Goal: Check status

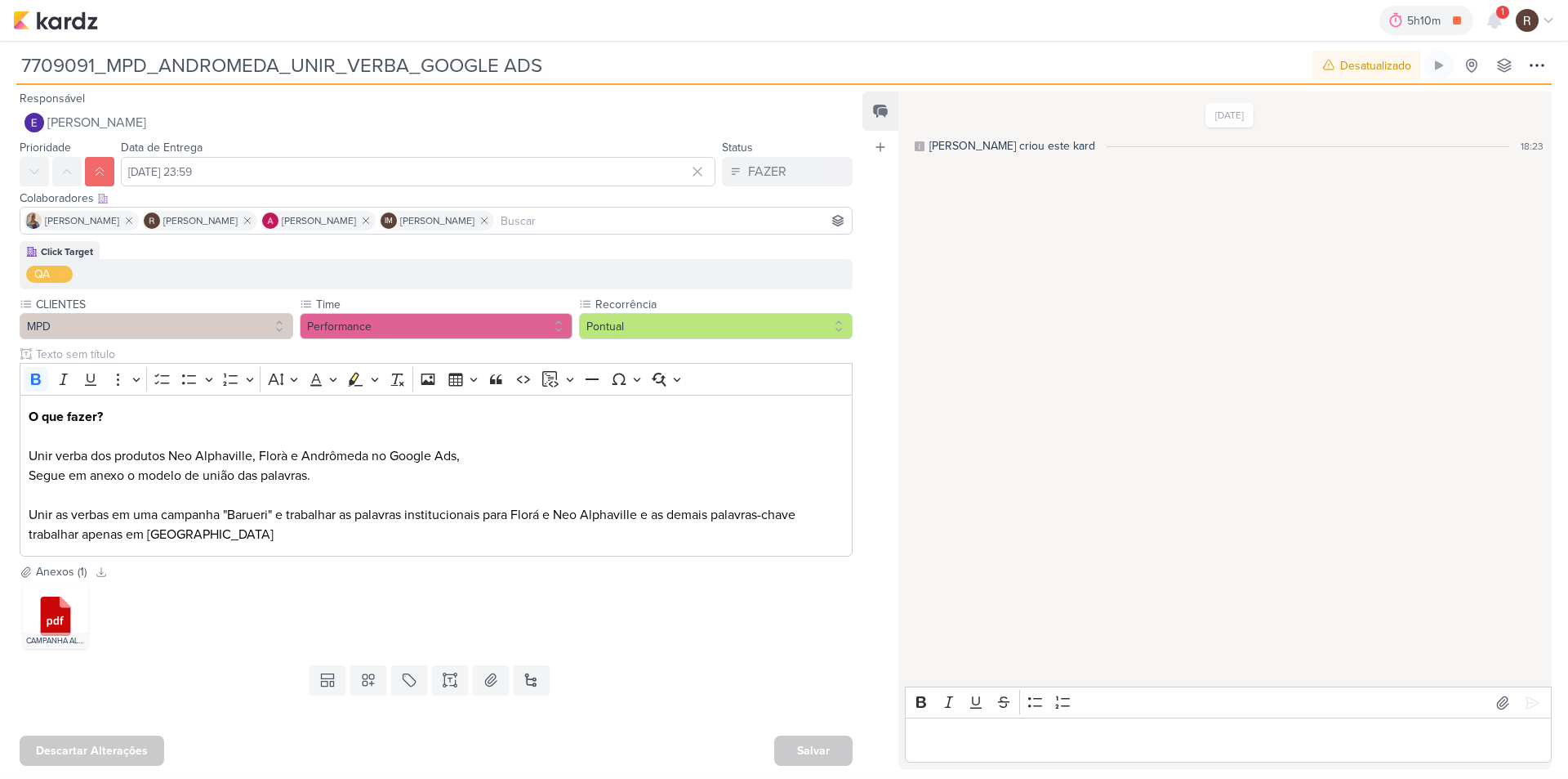
click at [105, 23] on div "5h10m Negativação de Palavra-Chave 0h31m Hoje 5h10m Semana 0h31m Mês 0h31m Nenh…" at bounding box center [784, 20] width 1542 height 41
click at [76, 19] on img at bounding box center [55, 20] width 85 height 20
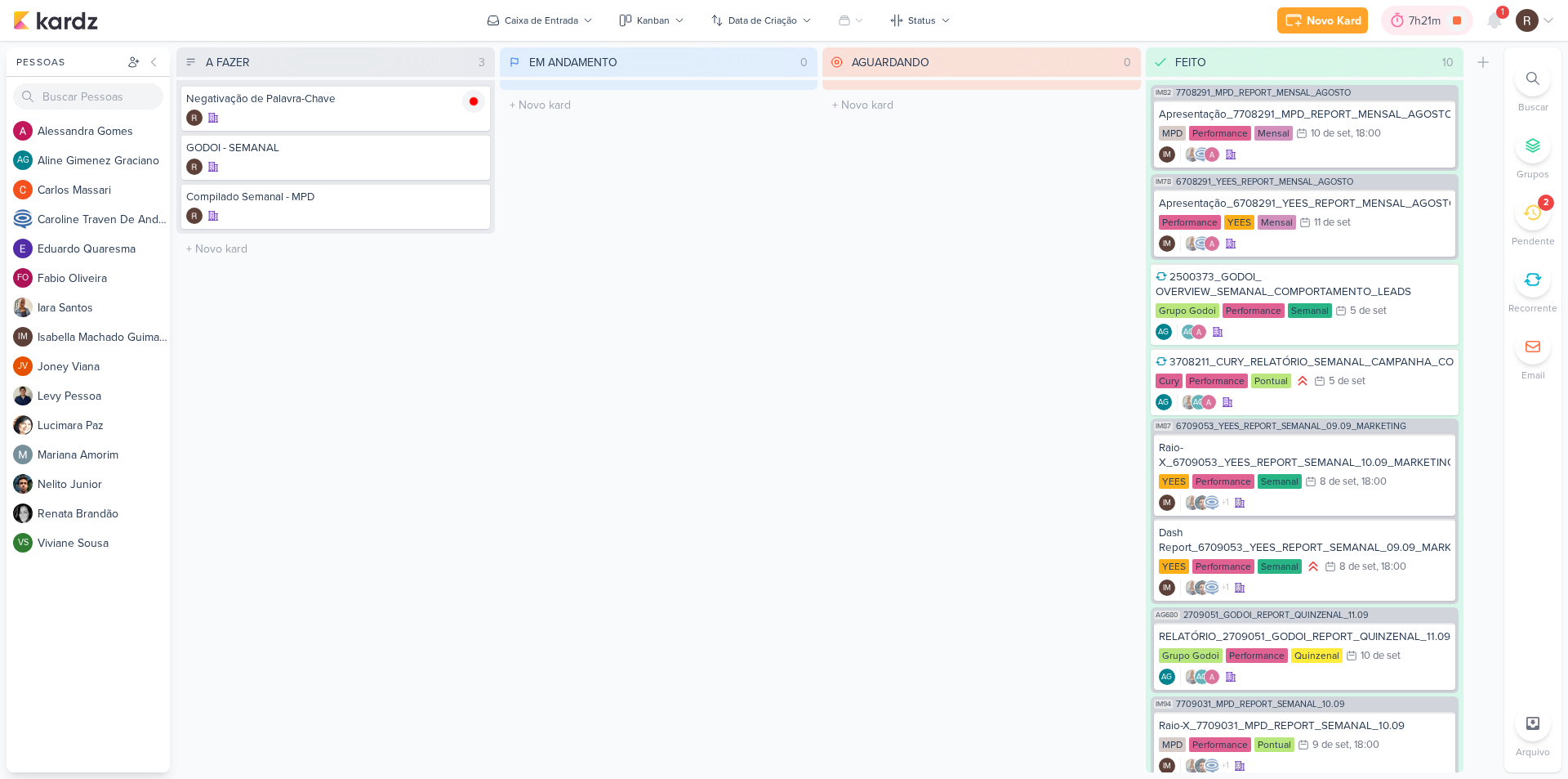
click at [1407, 19] on div at bounding box center [1398, 21] width 22 height 26
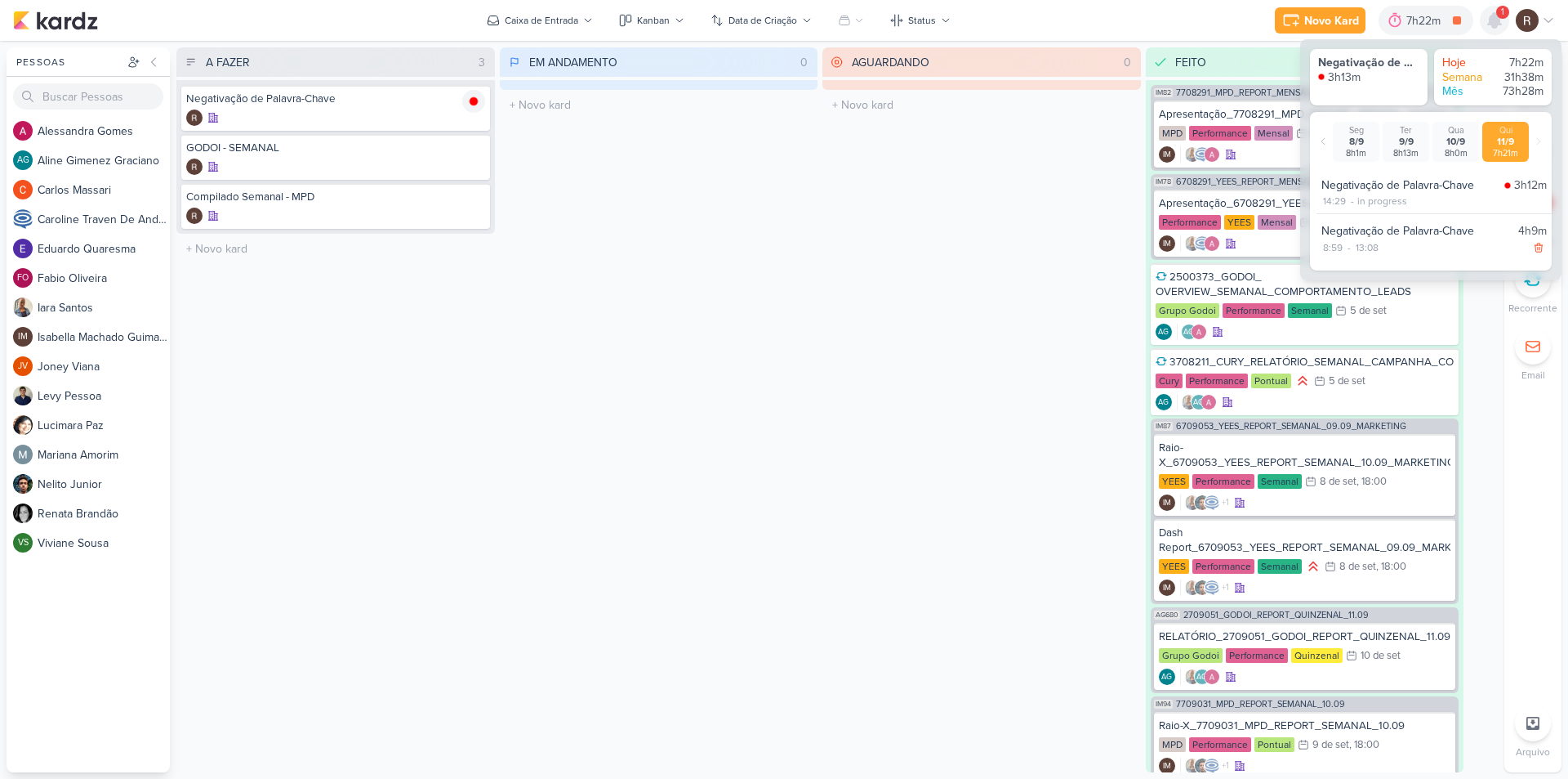
click at [1492, 20] on icon at bounding box center [1495, 20] width 13 height 15
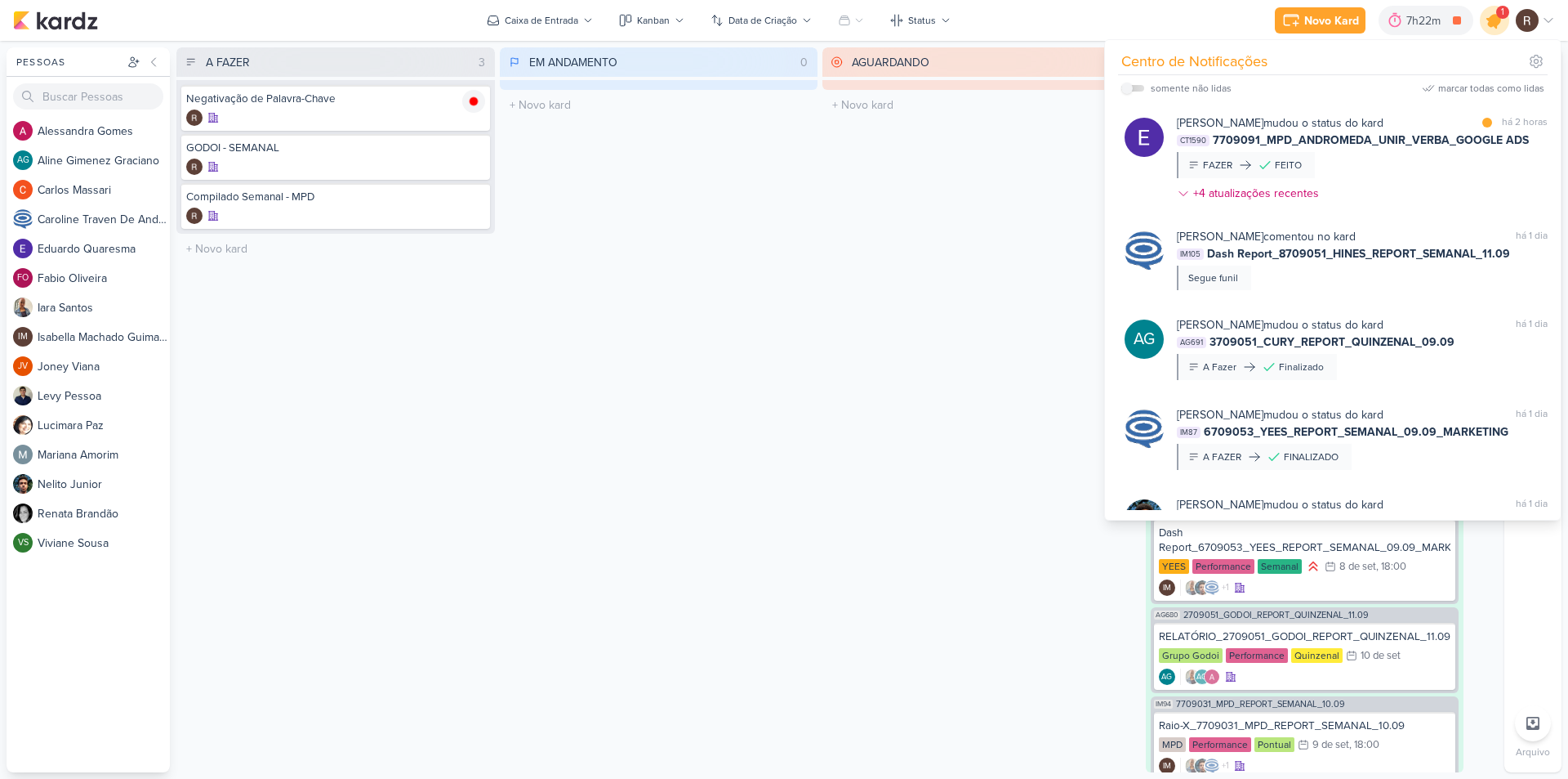
click at [1492, 20] on icon at bounding box center [1495, 20] width 20 height 20
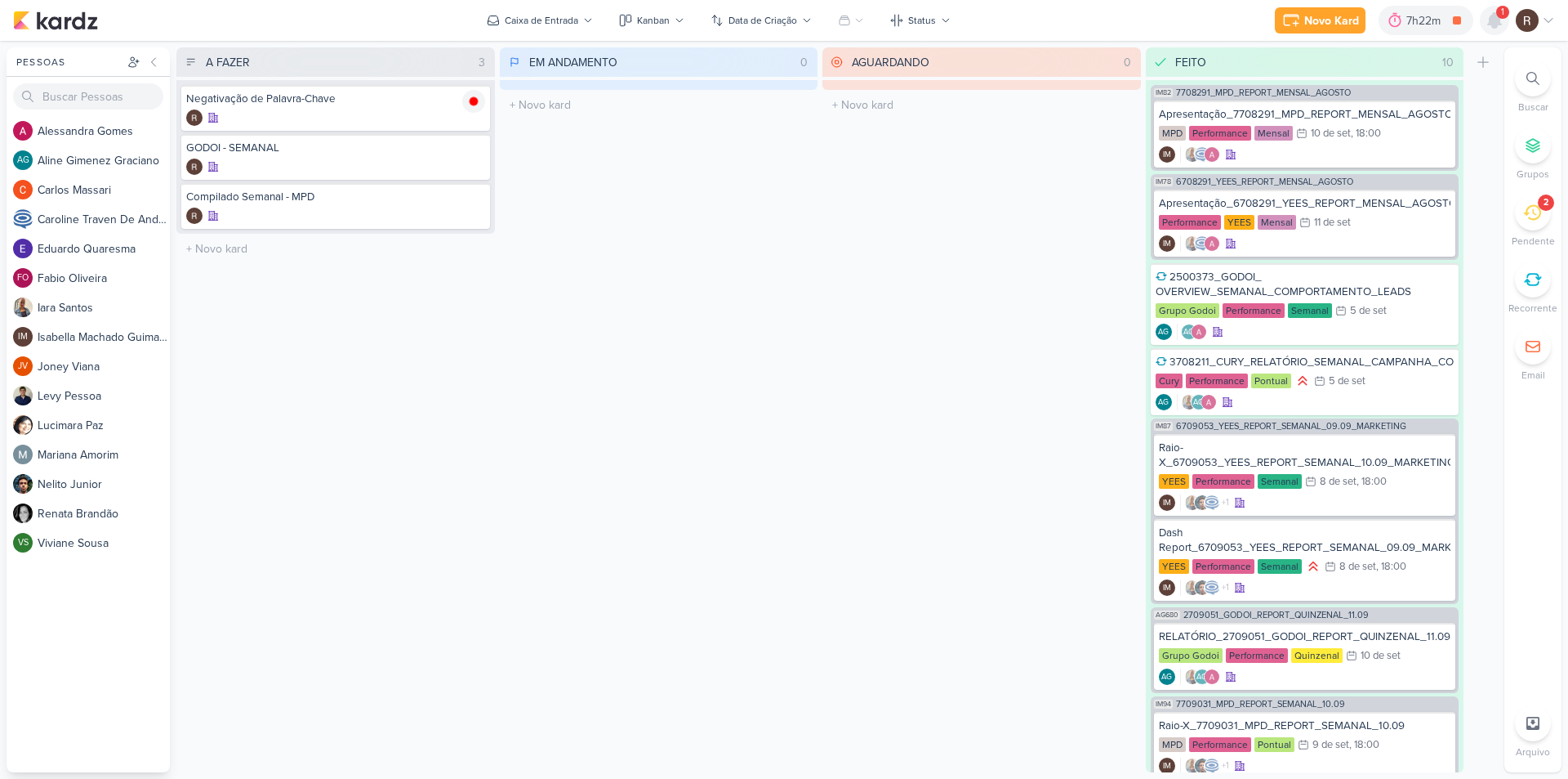
click at [1492, 20] on icon at bounding box center [1495, 20] width 13 height 15
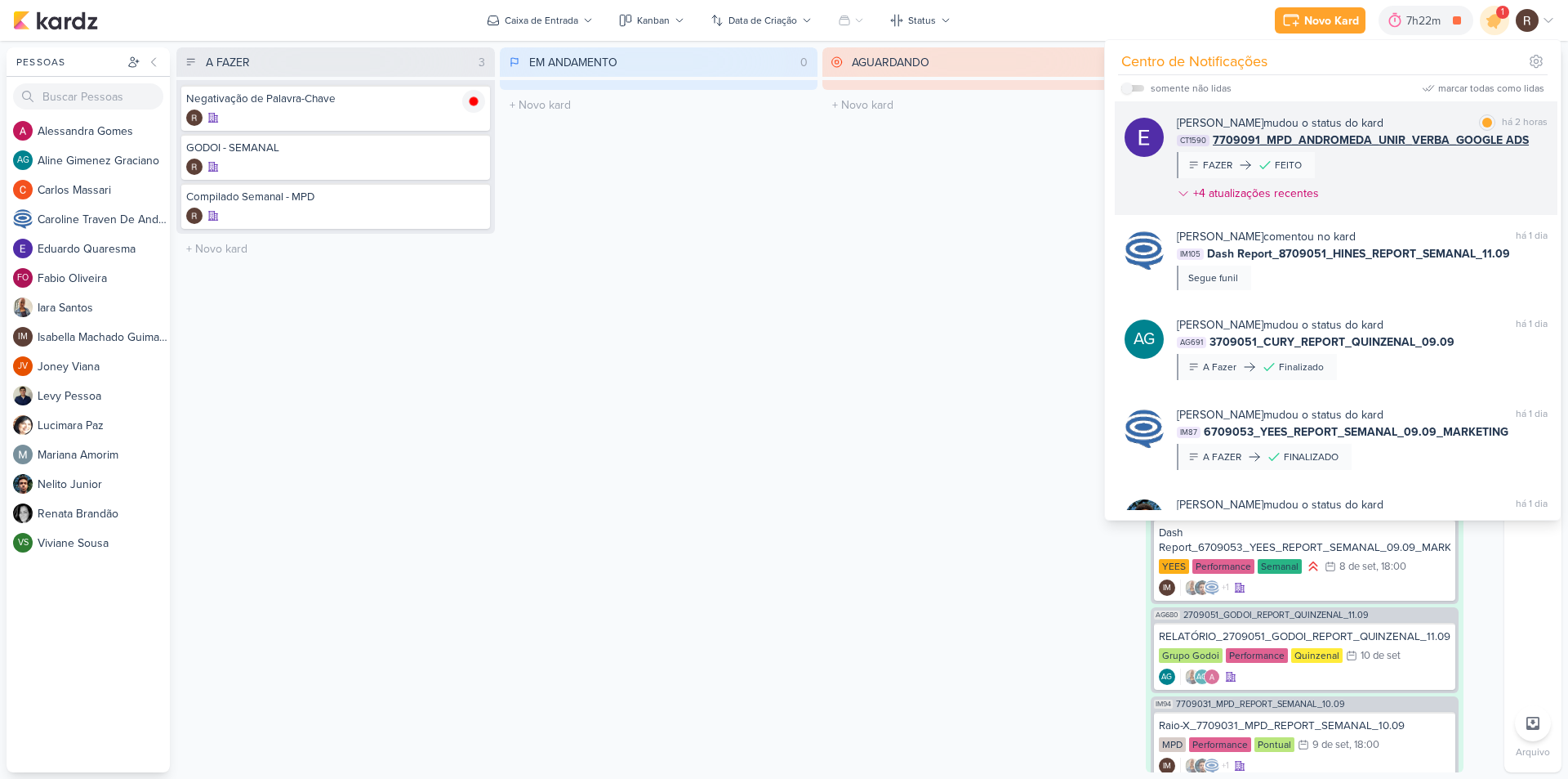
click at [1389, 162] on div "[PERSON_NAME] mudou o status do kard marcar como lida há 2 horas CT1590 7709091…" at bounding box center [1362, 161] width 371 height 94
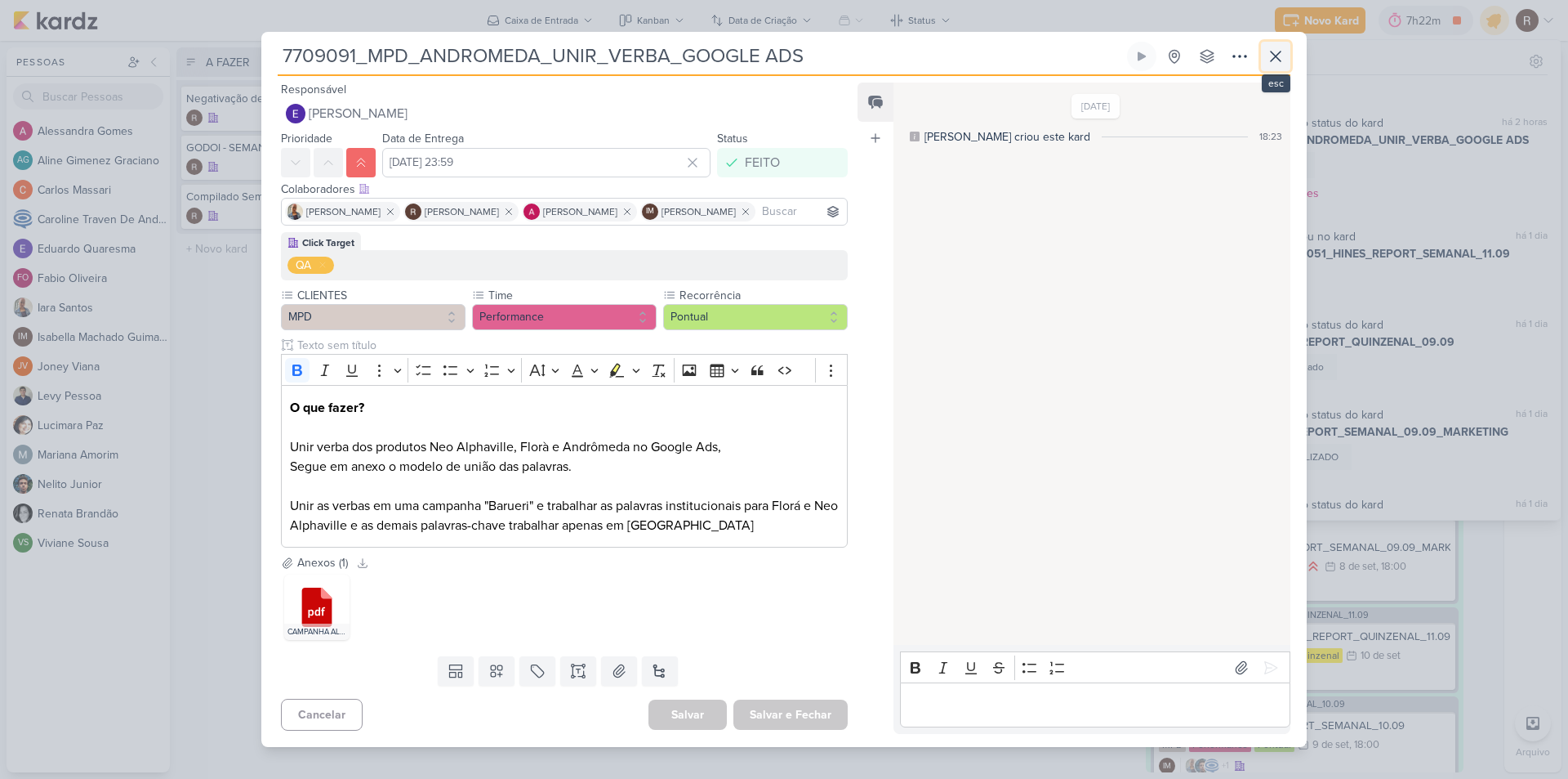
click at [1269, 61] on icon at bounding box center [1276, 56] width 20 height 20
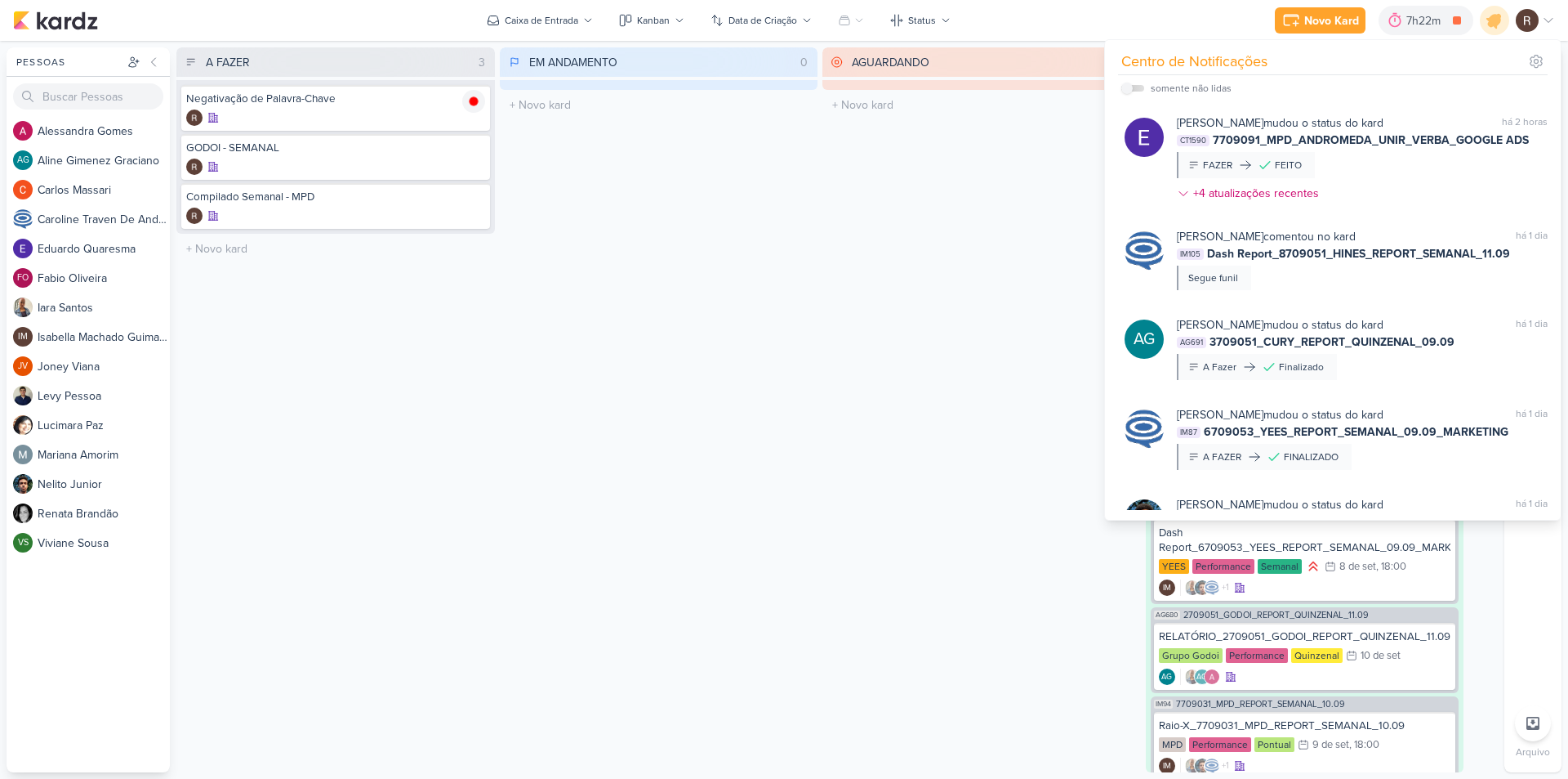
click at [781, 362] on div "EM ANDAMENTO 0 Mover Para Esquerda Mover Para Direita [GEOGRAPHIC_DATA] O títul…" at bounding box center [659, 410] width 319 height 725
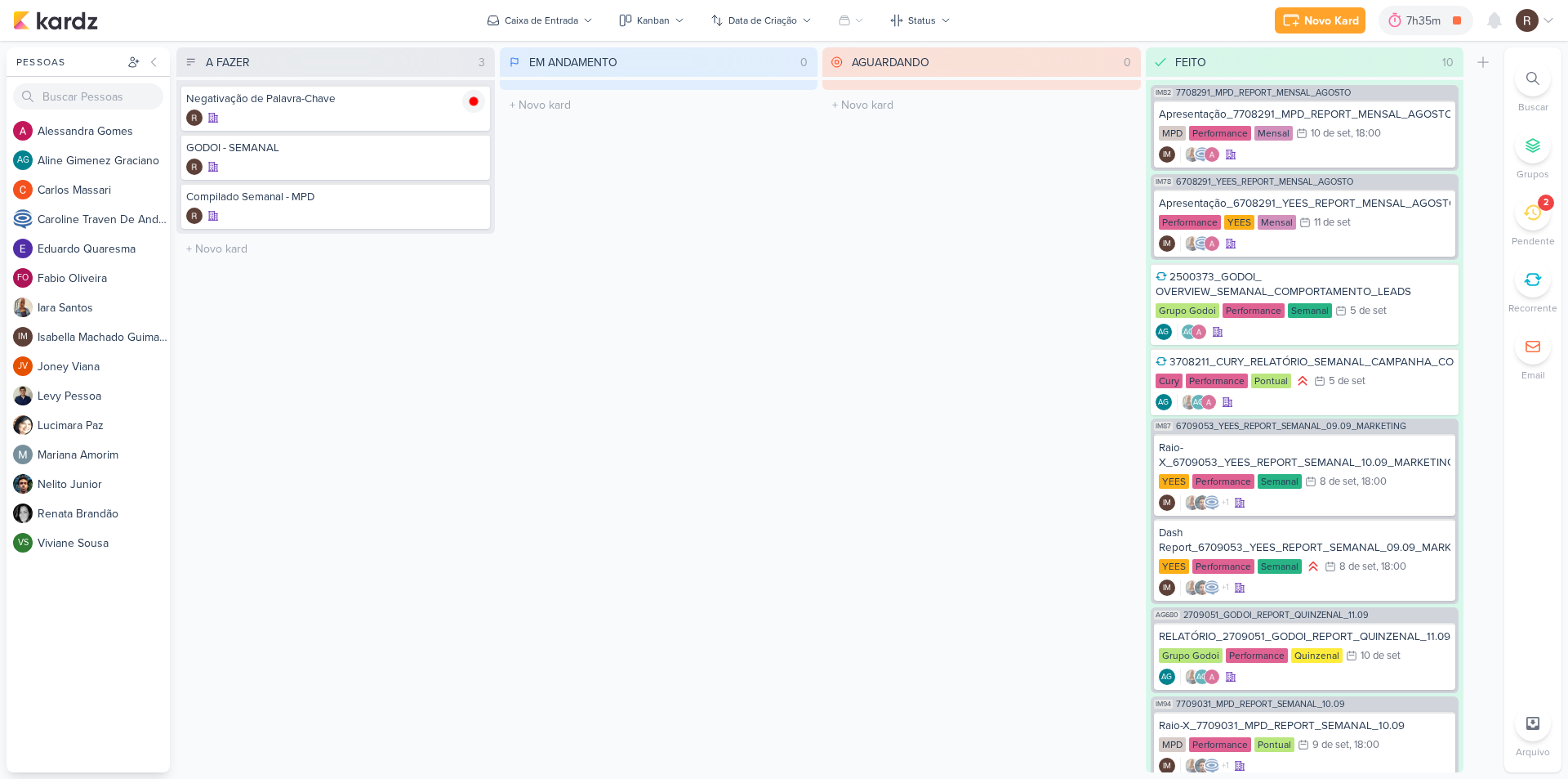
click at [514, 156] on div "EM ANDAMENTO 0 Mover Para Esquerda Mover Para Direita [GEOGRAPHIC_DATA] O títul…" at bounding box center [659, 410] width 319 height 725
click at [1398, 26] on icon at bounding box center [1395, 20] width 12 height 15
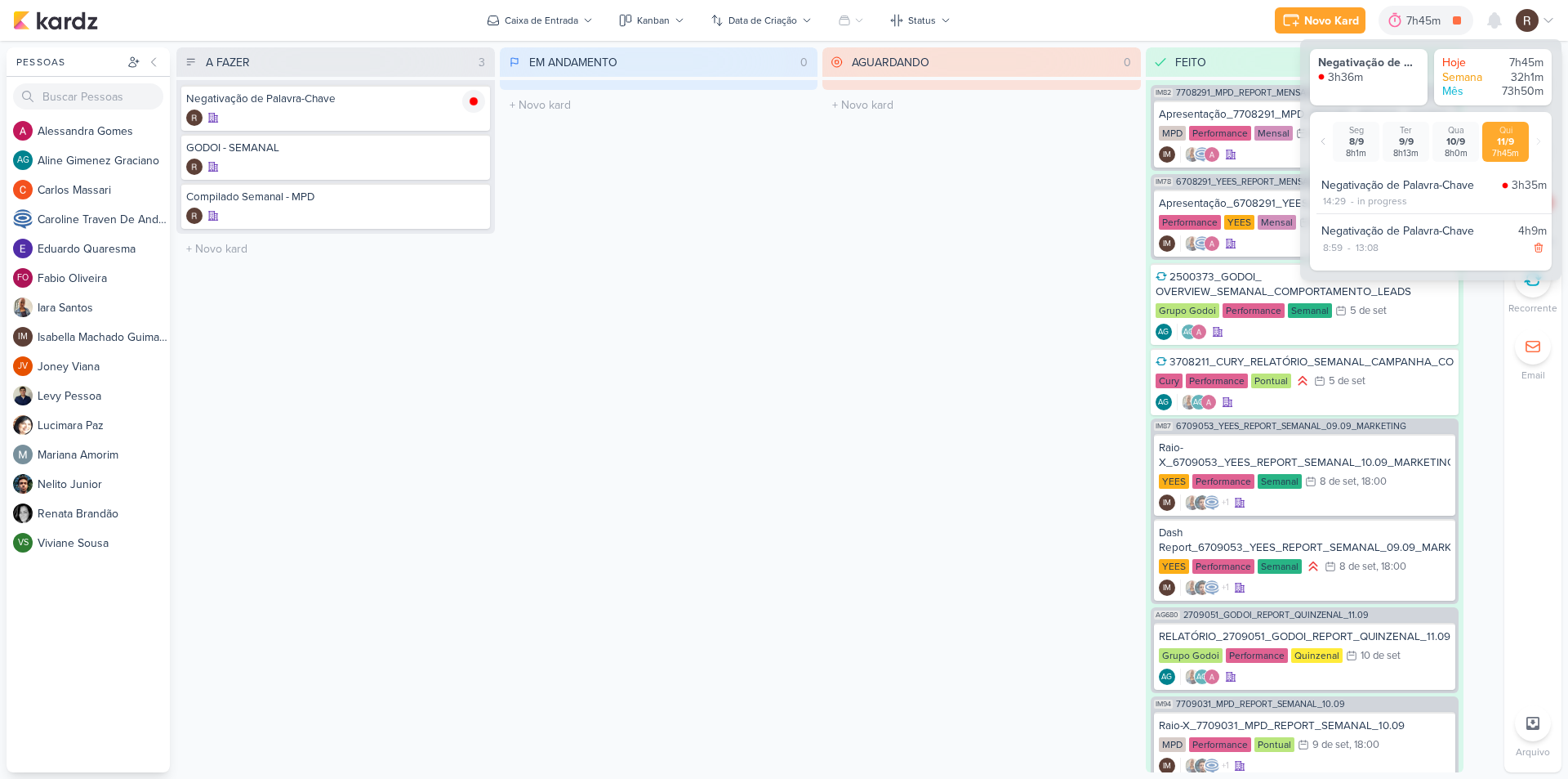
click at [730, 399] on div "EM ANDAMENTO 0 Mover Para Esquerda Mover Para Direita [GEOGRAPHIC_DATA] O títul…" at bounding box center [659, 410] width 319 height 725
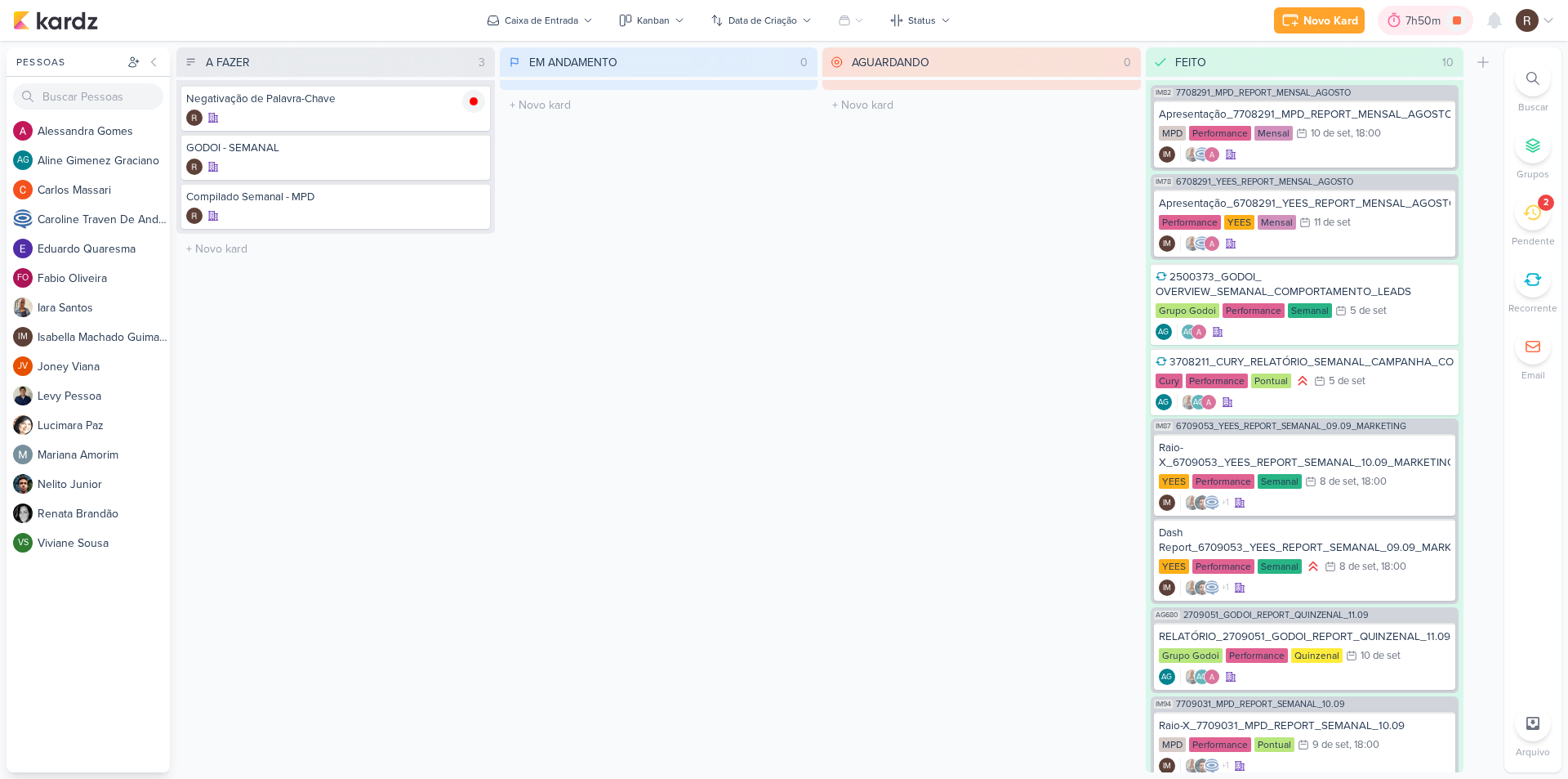
click at [1409, 28] on div "7h50m" at bounding box center [1425, 21] width 40 height 17
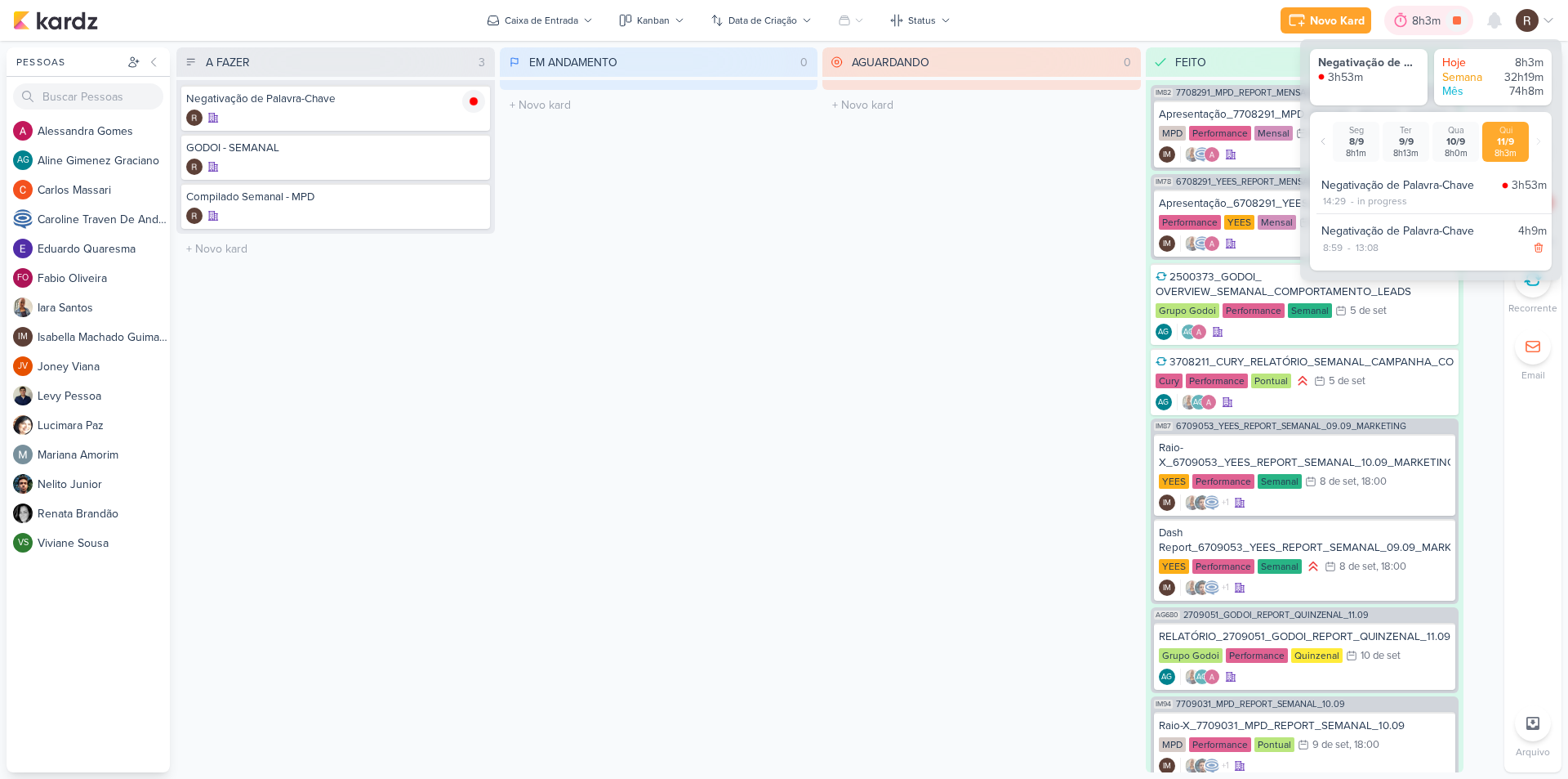
click at [1470, 27] on div "8h3m" at bounding box center [1429, 21] width 89 height 29
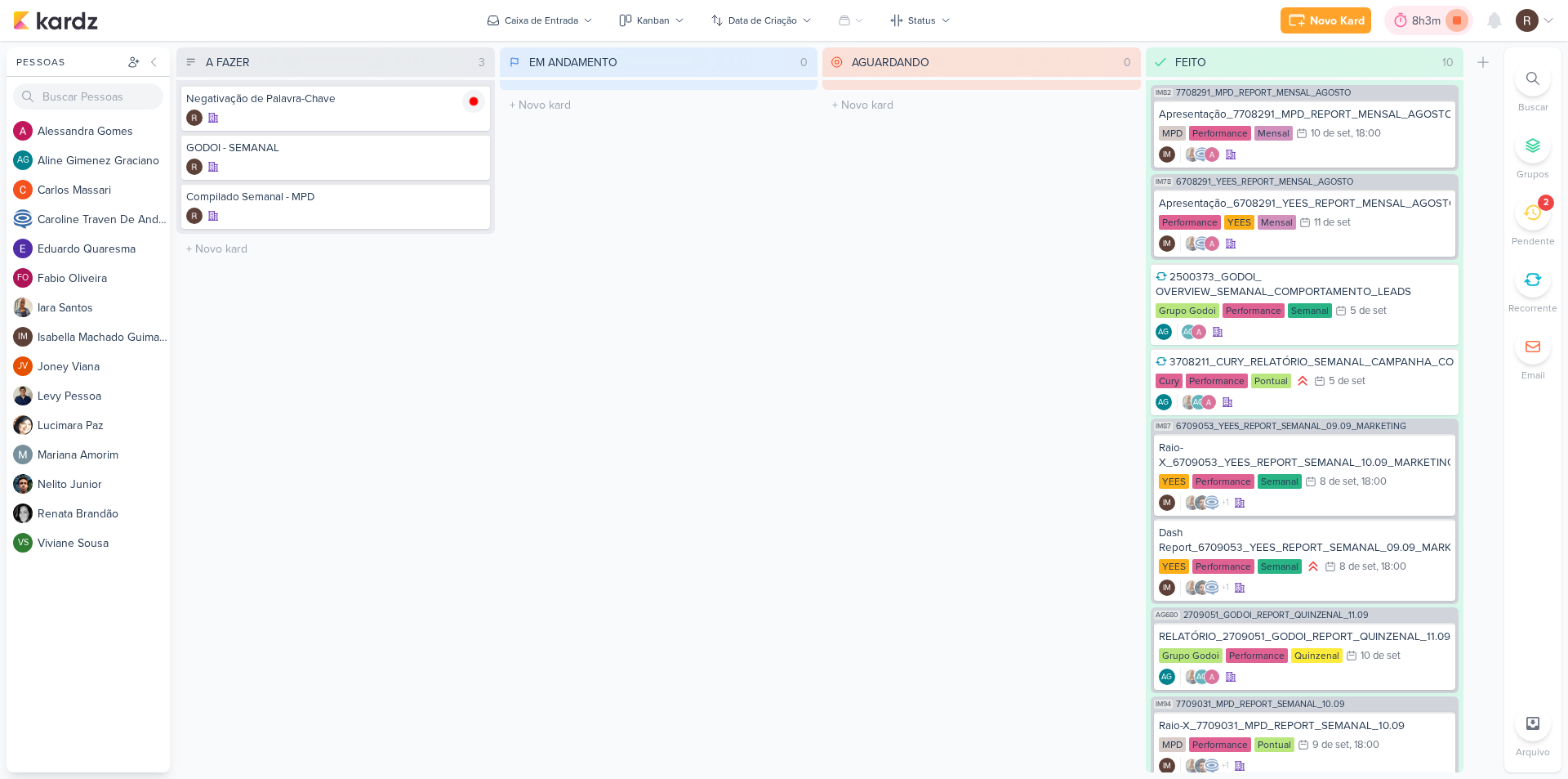
click at [1463, 22] on icon at bounding box center [1457, 20] width 22 height 22
